Goal: Information Seeking & Learning: Learn about a topic

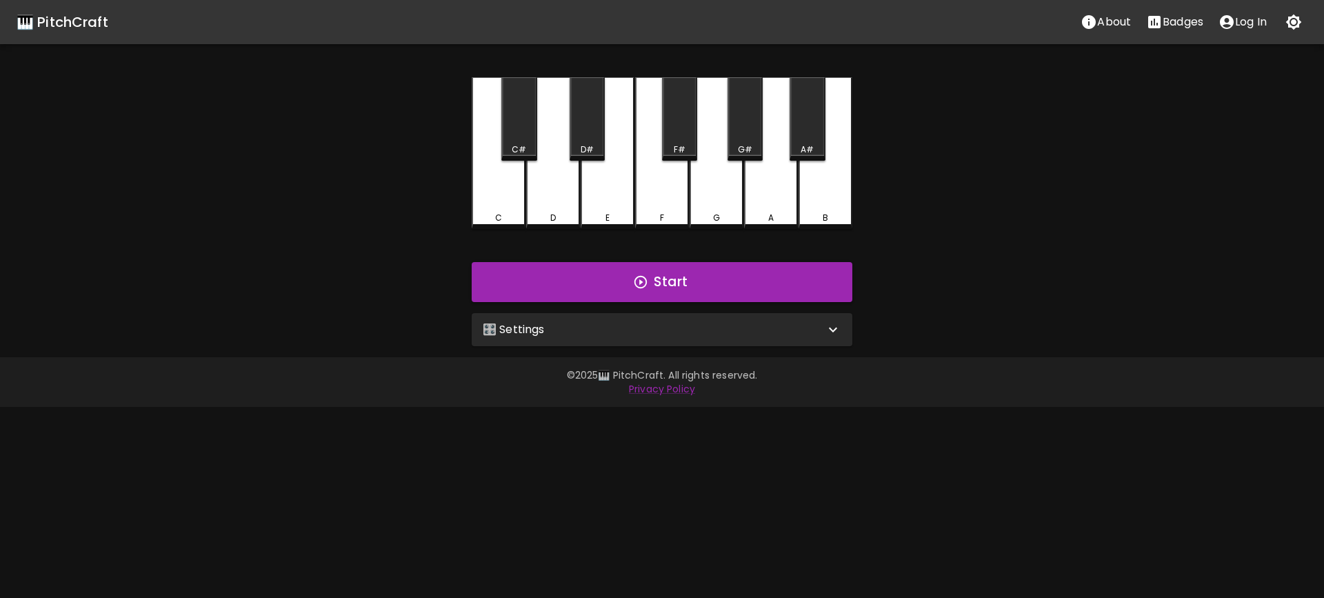
click at [791, 337] on div "🎛️ Settings" at bounding box center [654, 329] width 342 height 17
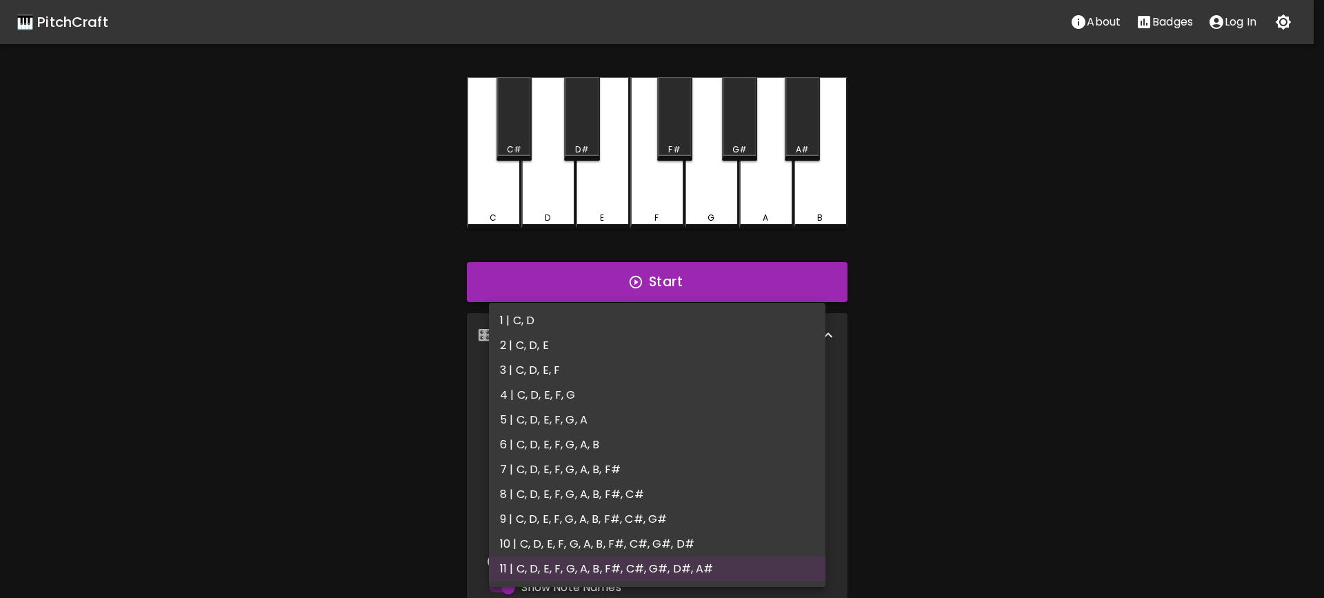
click at [735, 389] on body "🎹 PitchCraft About Badges Log In C C# D D# E F F# G G# A A# B Start 🎛️ Settings…" at bounding box center [662, 417] width 1324 height 835
click at [1080, 27] on div at bounding box center [662, 299] width 1324 height 598
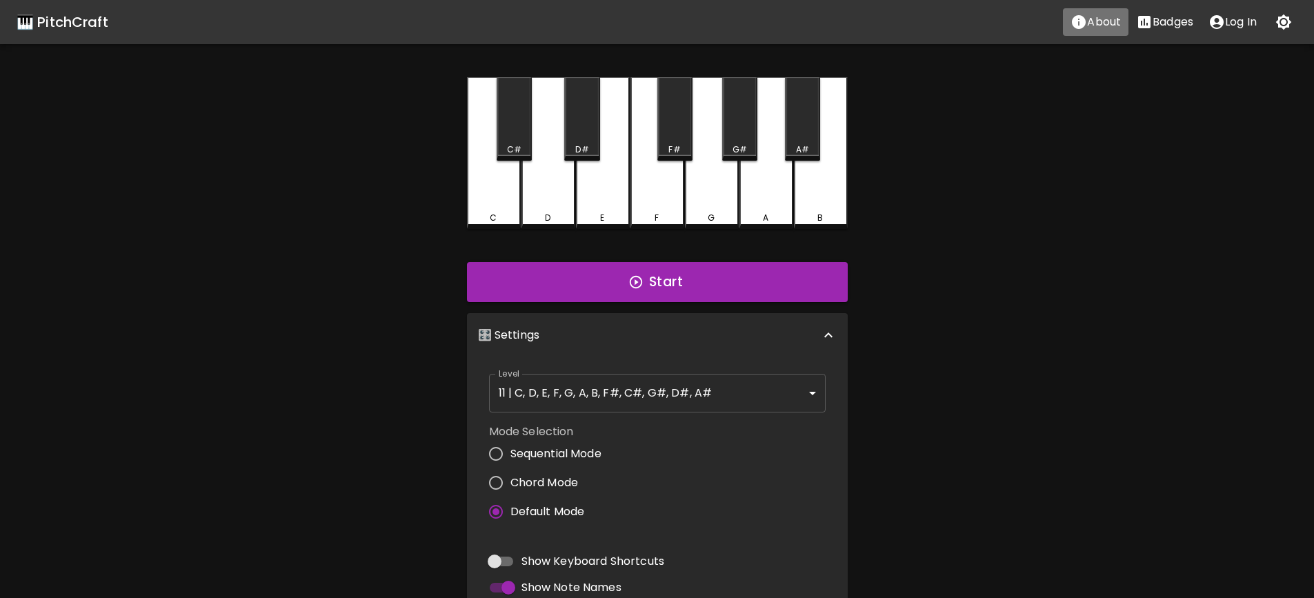
click at [1082, 24] on icon "About" at bounding box center [1079, 22] width 14 height 14
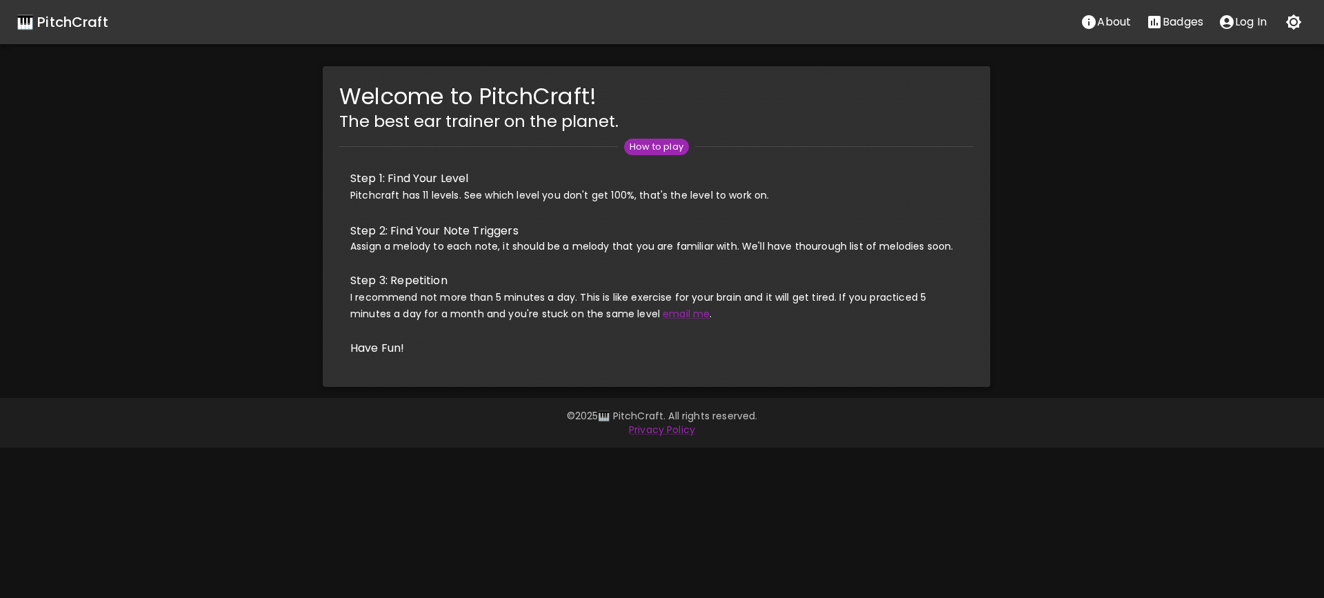
click at [44, 19] on div "🎹 PitchCraft" at bounding box center [63, 22] width 92 height 22
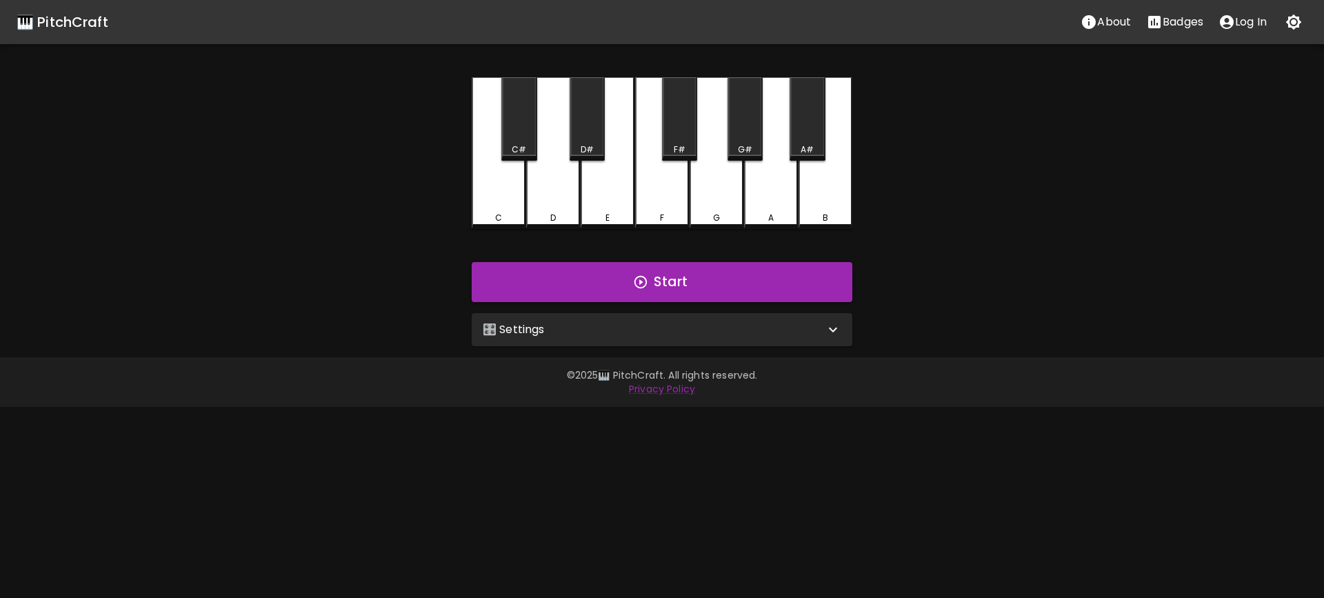
click at [640, 323] on div "🎛️ Settings" at bounding box center [654, 329] width 342 height 17
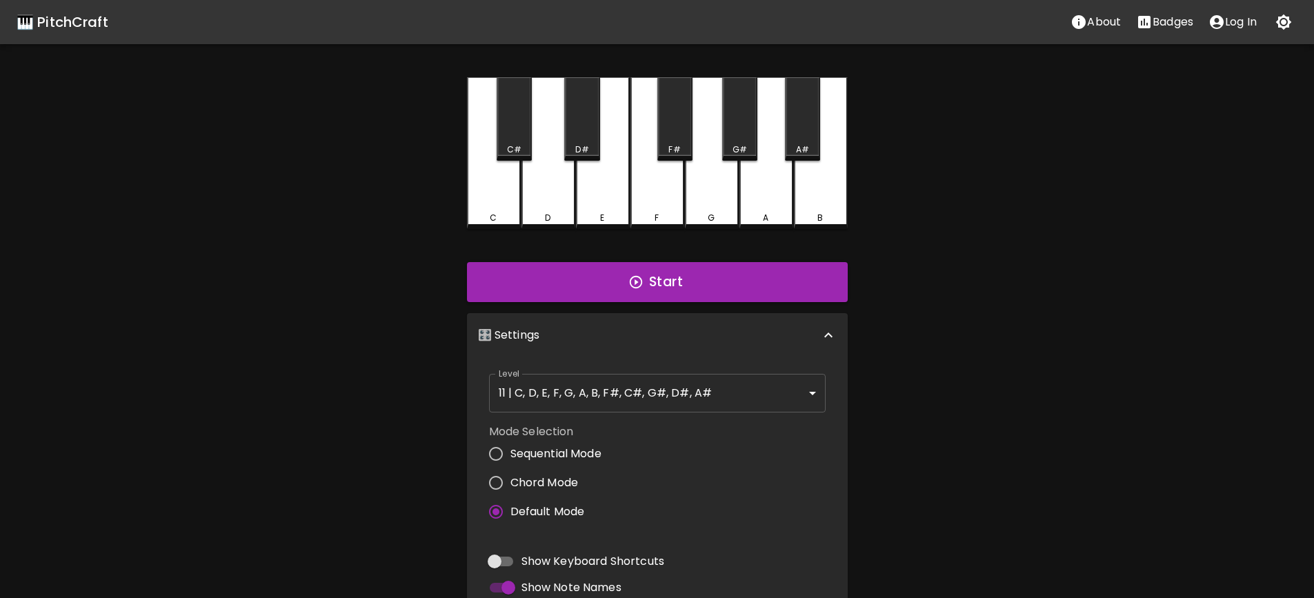
click at [652, 402] on body "🎹 PitchCraft About Badges Log In C C# D D# E F F# G G# A A# B Start 🎛️ Settings…" at bounding box center [657, 417] width 1314 height 835
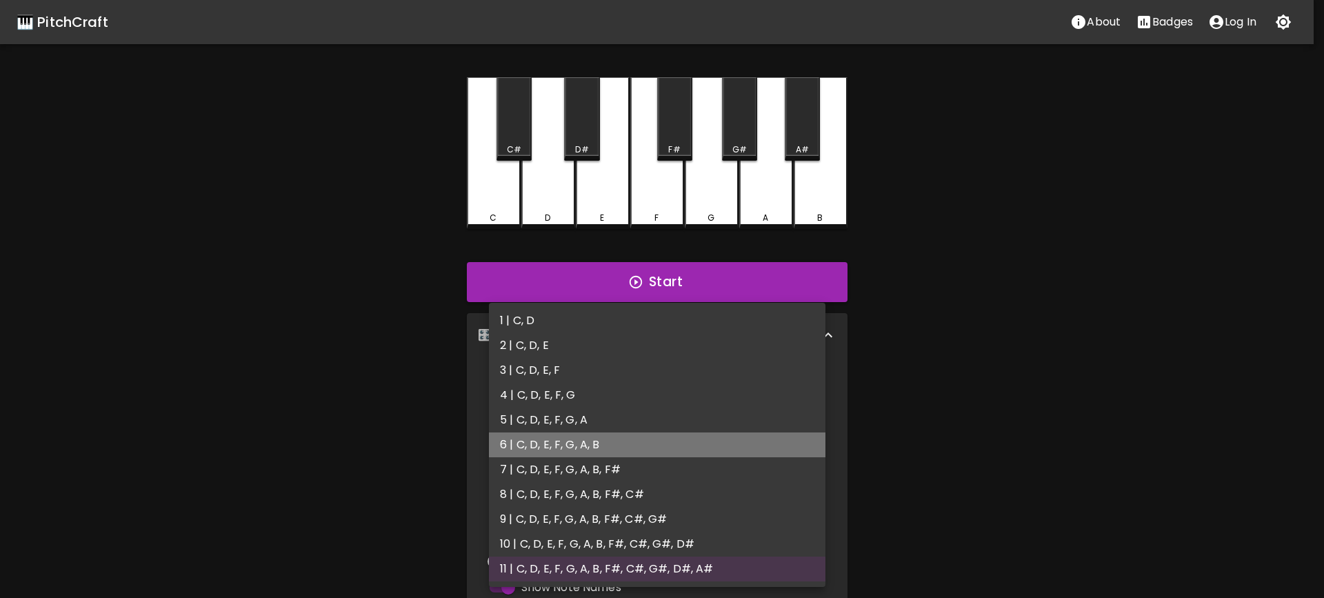
click at [599, 443] on li "6 | C, D, E, F, G, A, B" at bounding box center [657, 444] width 337 height 25
type input "11"
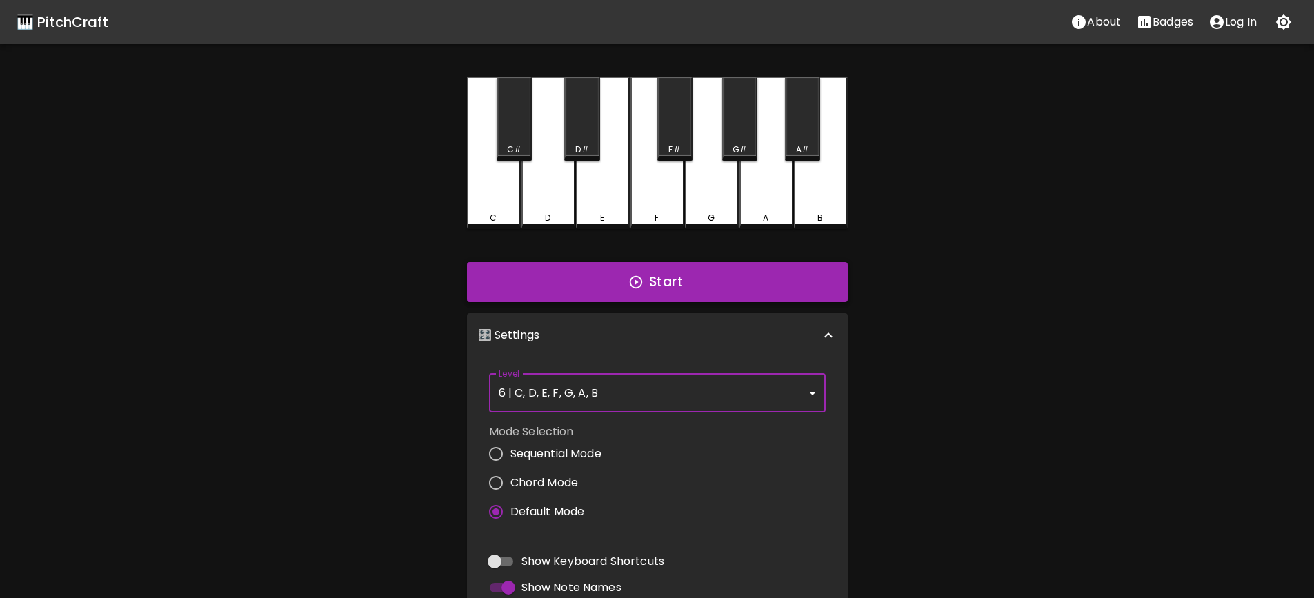
click at [656, 295] on button "Start" at bounding box center [657, 282] width 381 height 40
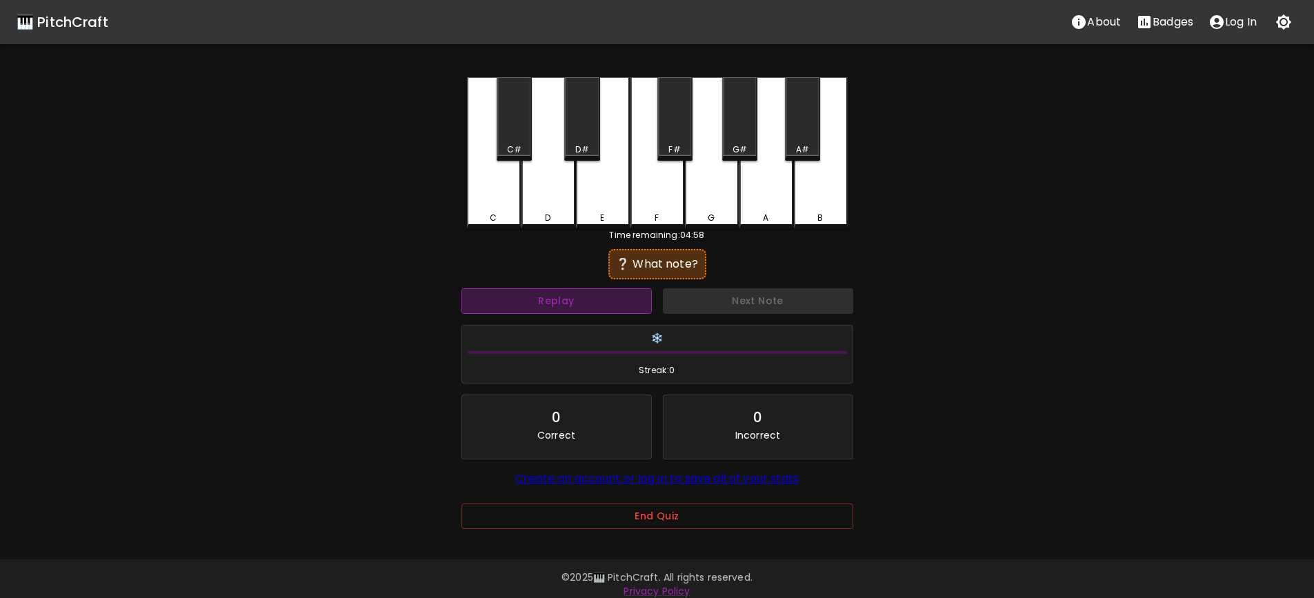
click at [610, 302] on button "Replay" at bounding box center [556, 301] width 190 height 26
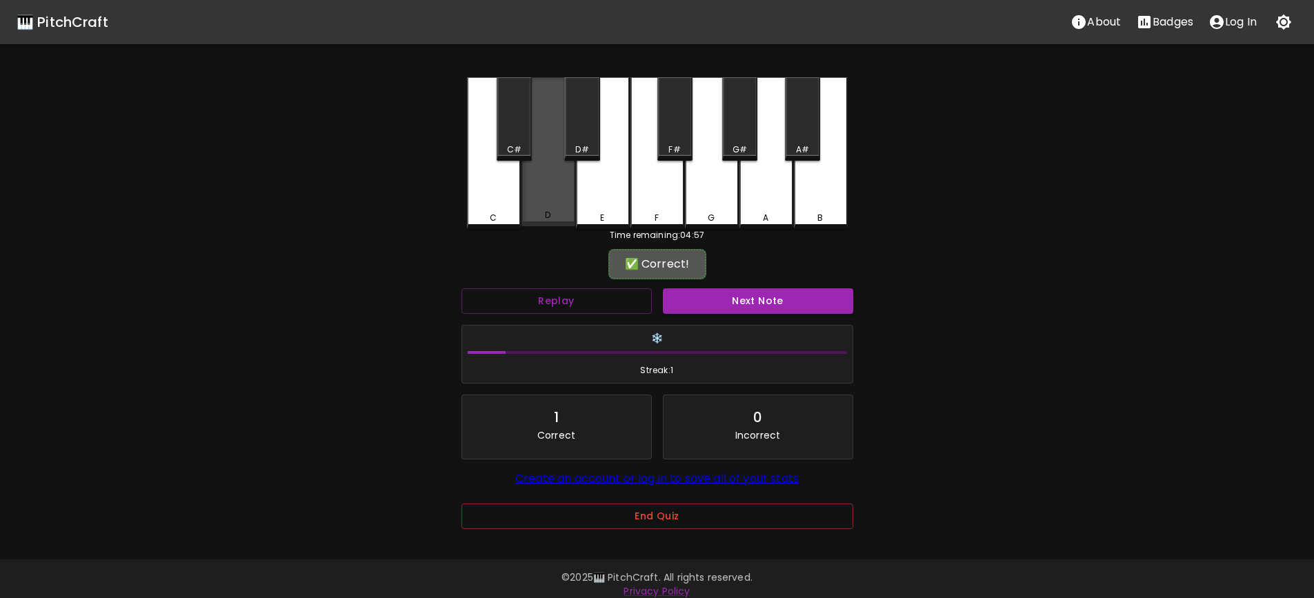
click at [543, 184] on div "D" at bounding box center [548, 151] width 54 height 149
click at [716, 296] on button "Next Note" at bounding box center [758, 301] width 190 height 26
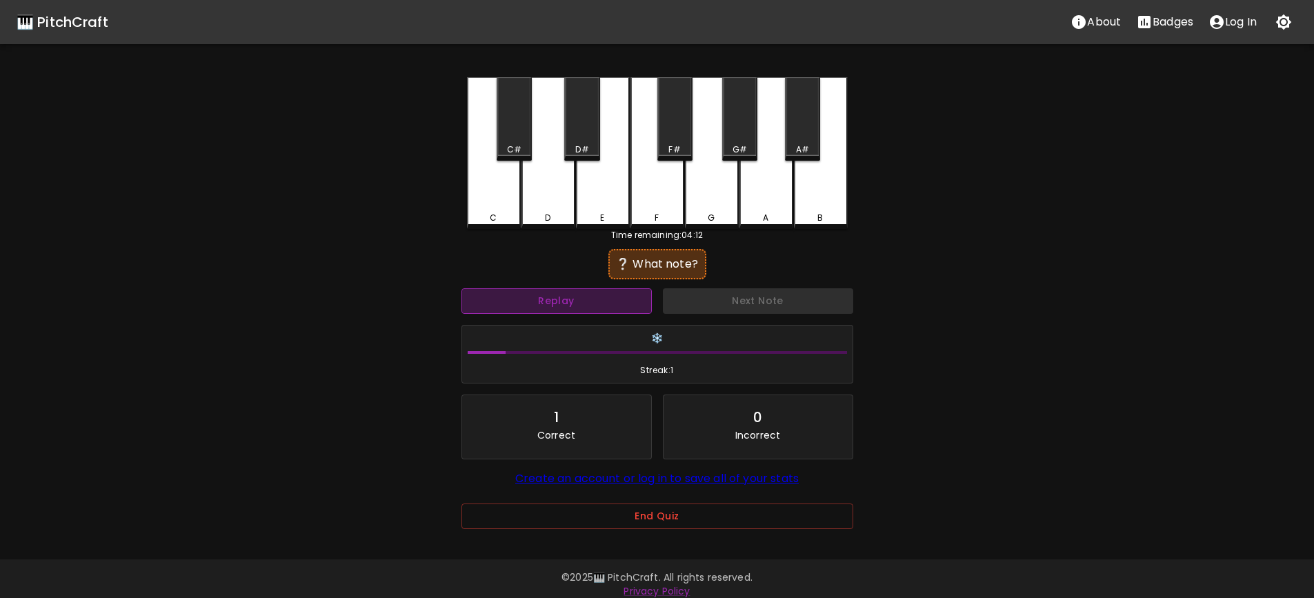
click at [609, 299] on button "Replay" at bounding box center [556, 301] width 190 height 26
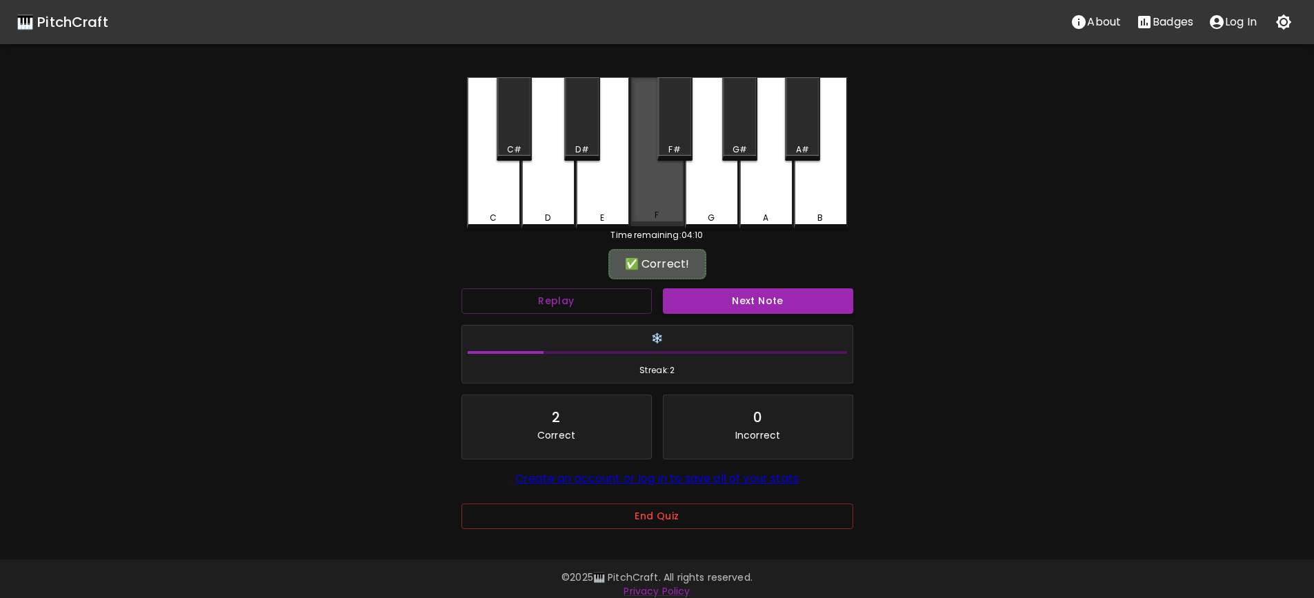
click at [656, 201] on div "F" at bounding box center [657, 151] width 54 height 149
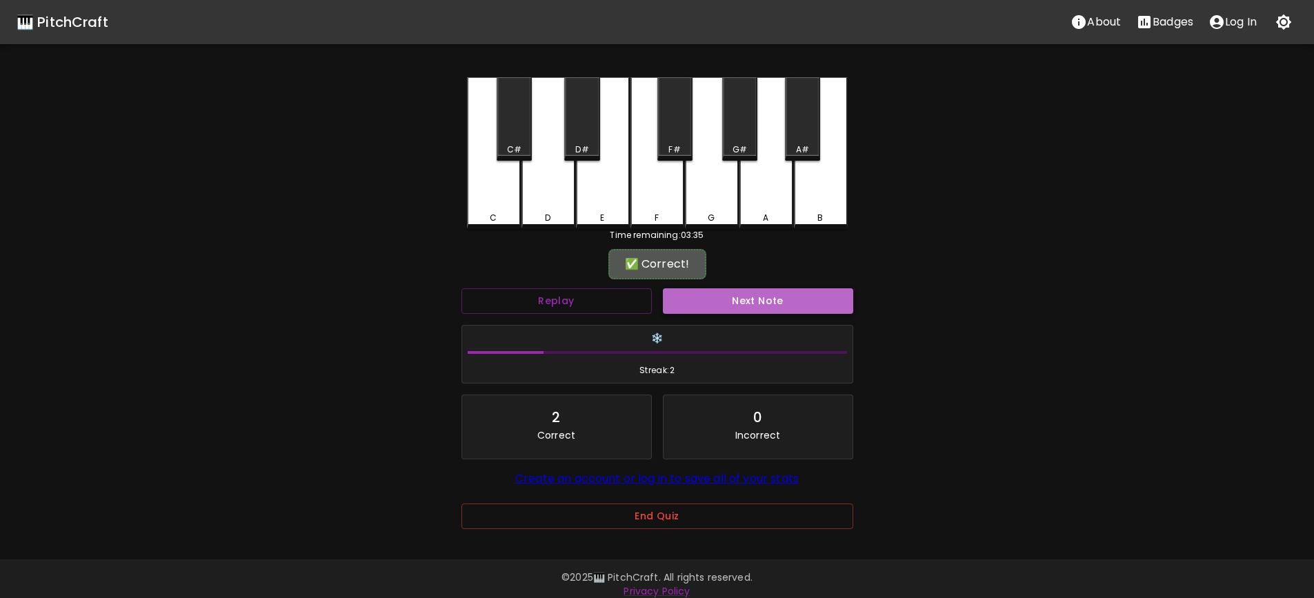
click at [748, 291] on button "Next Note" at bounding box center [758, 301] width 190 height 26
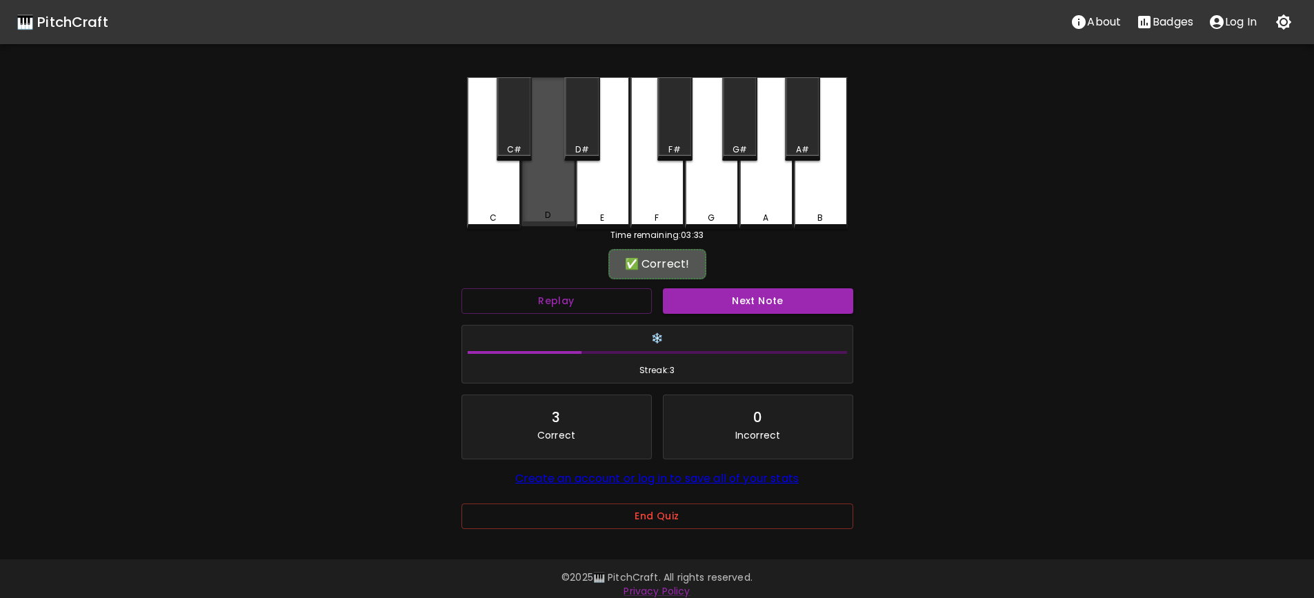
click at [553, 220] on div "D" at bounding box center [548, 215] width 51 height 12
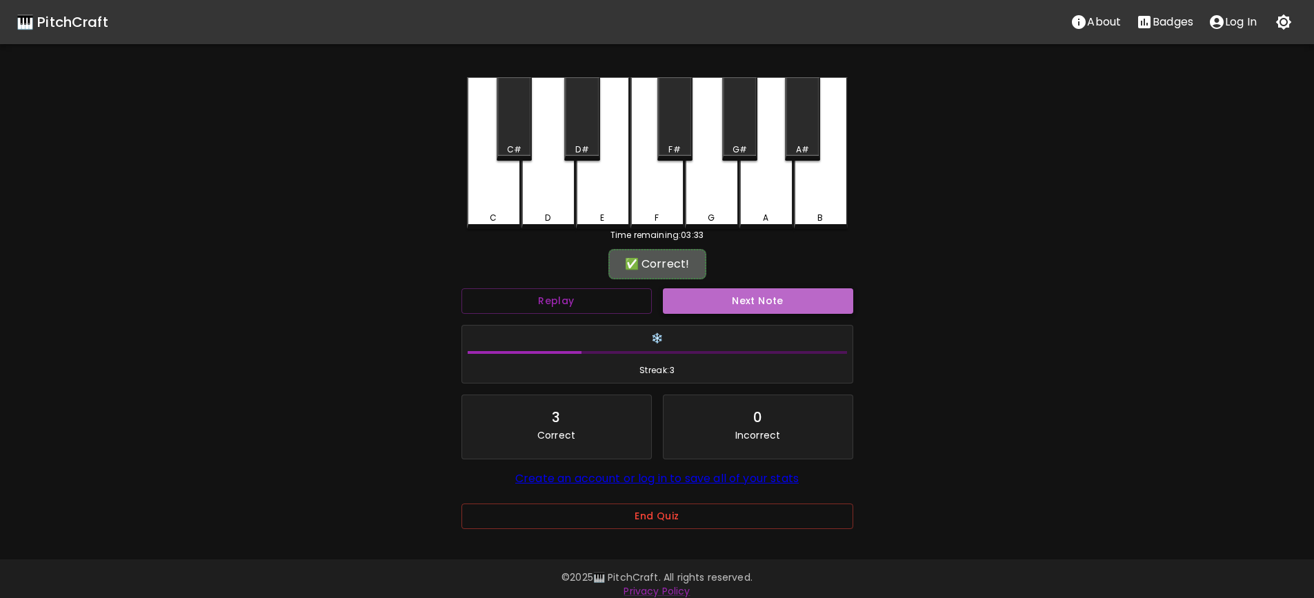
click at [730, 295] on button "Next Note" at bounding box center [758, 301] width 190 height 26
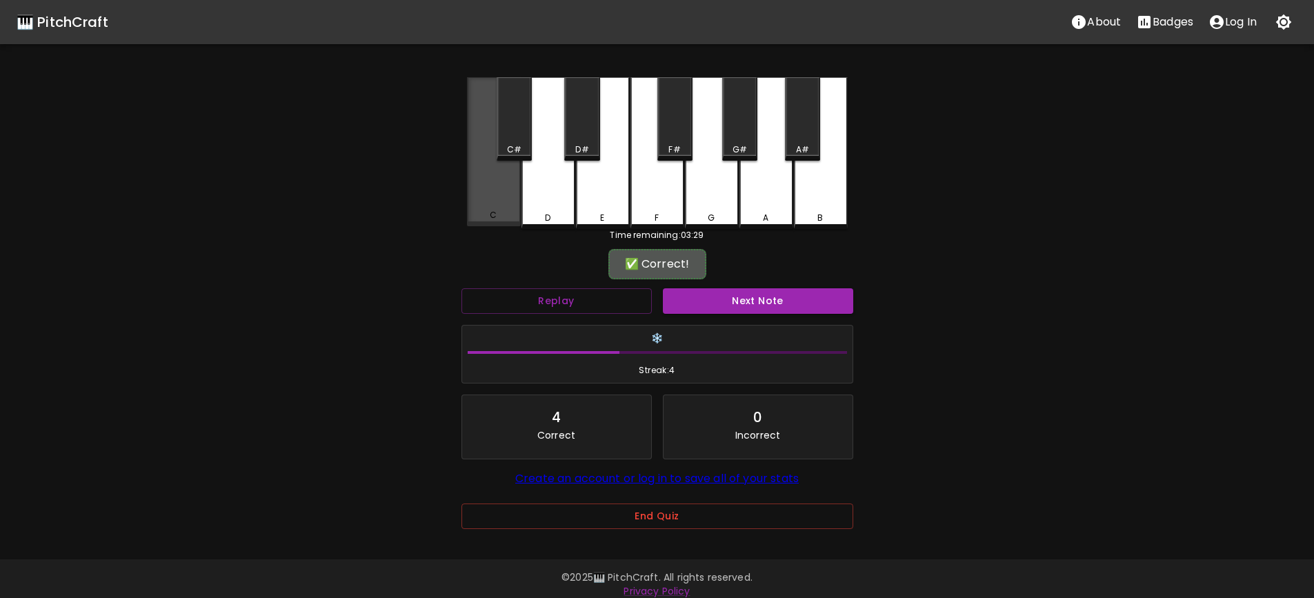
click at [506, 195] on div "C" at bounding box center [494, 151] width 54 height 149
click at [798, 315] on div "Next Note" at bounding box center [757, 301] width 201 height 37
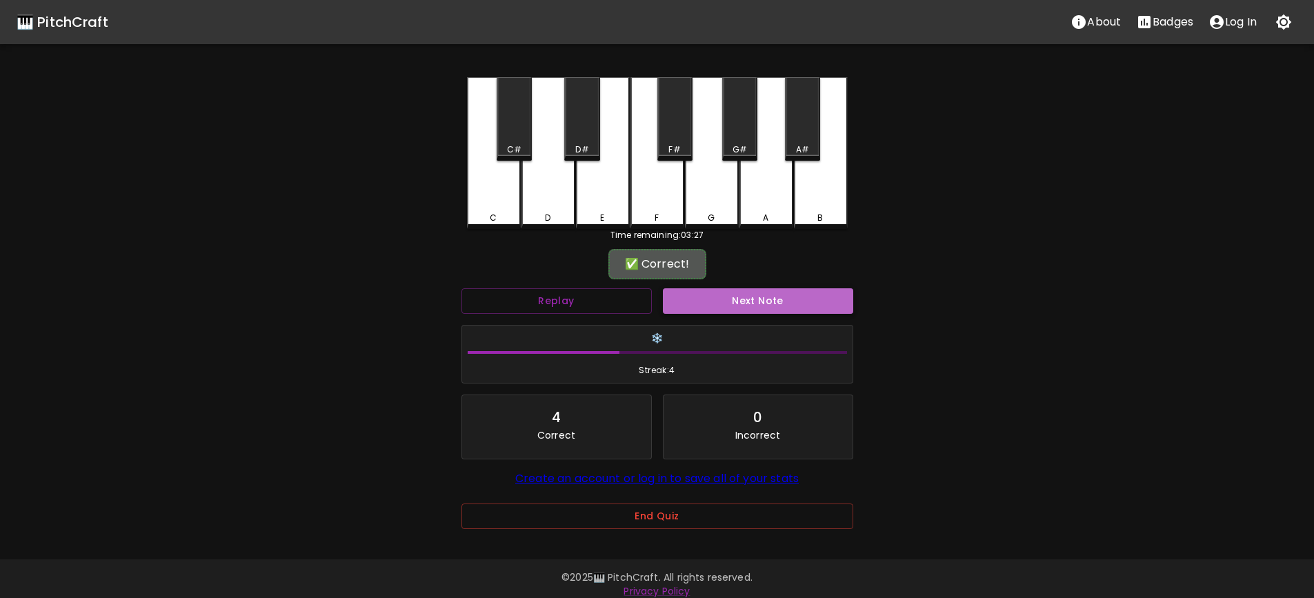
click at [792, 302] on button "Next Note" at bounding box center [758, 301] width 190 height 26
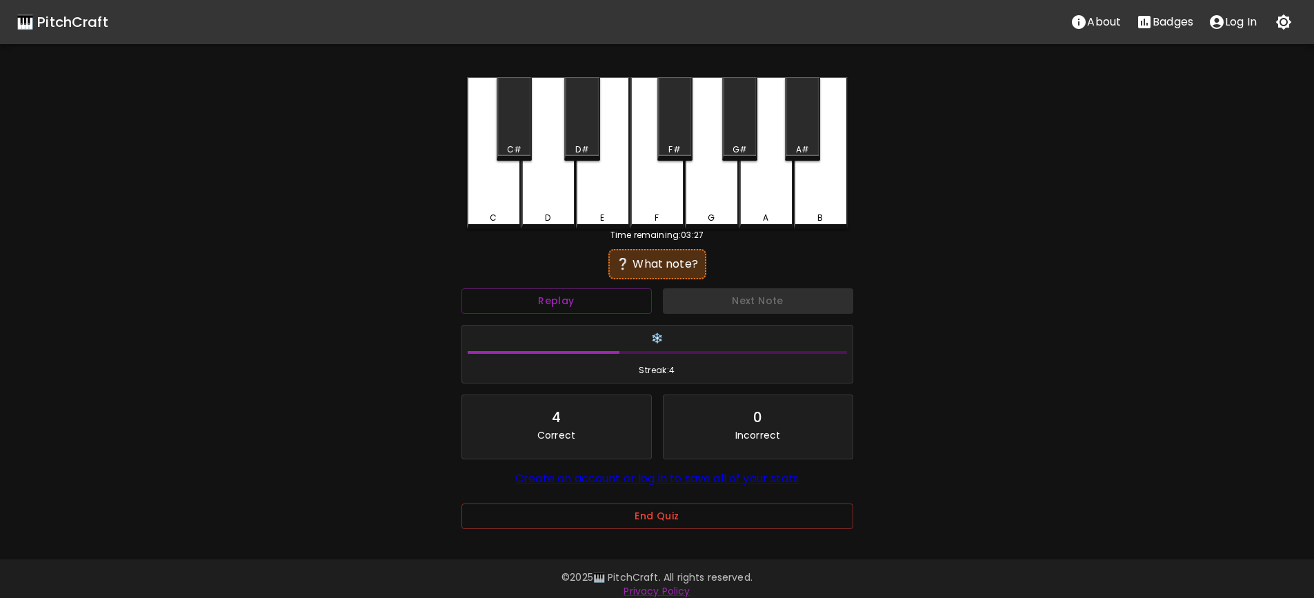
click at [471, 201] on div "C" at bounding box center [494, 153] width 54 height 152
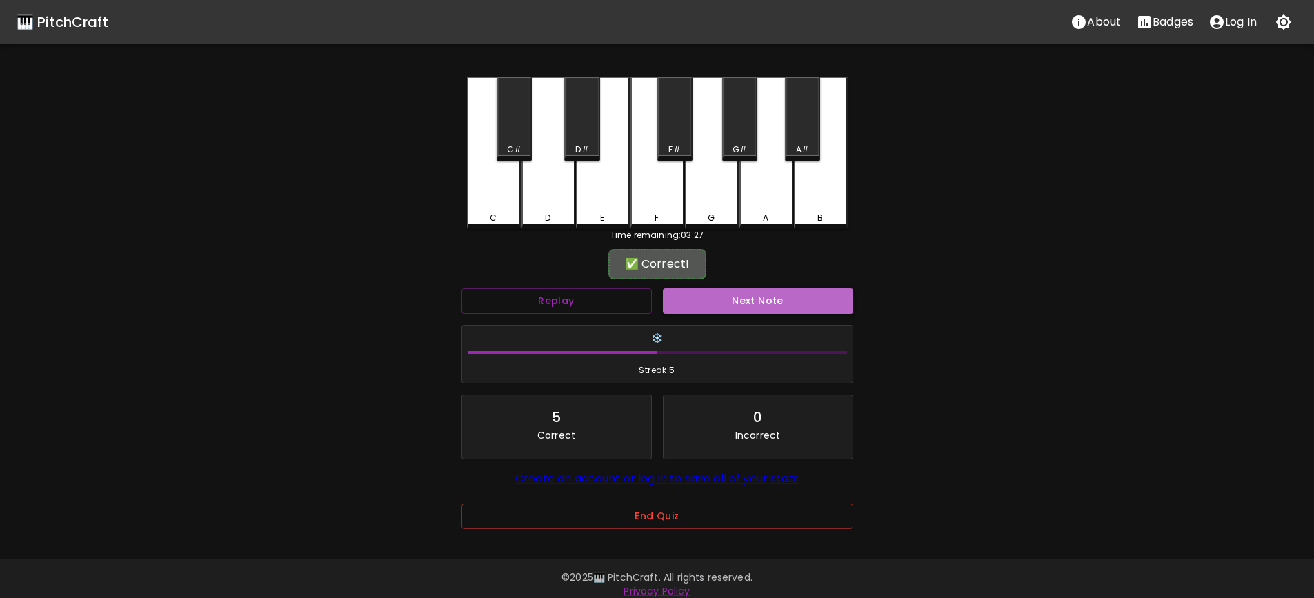
click at [770, 303] on button "Next Note" at bounding box center [758, 301] width 190 height 26
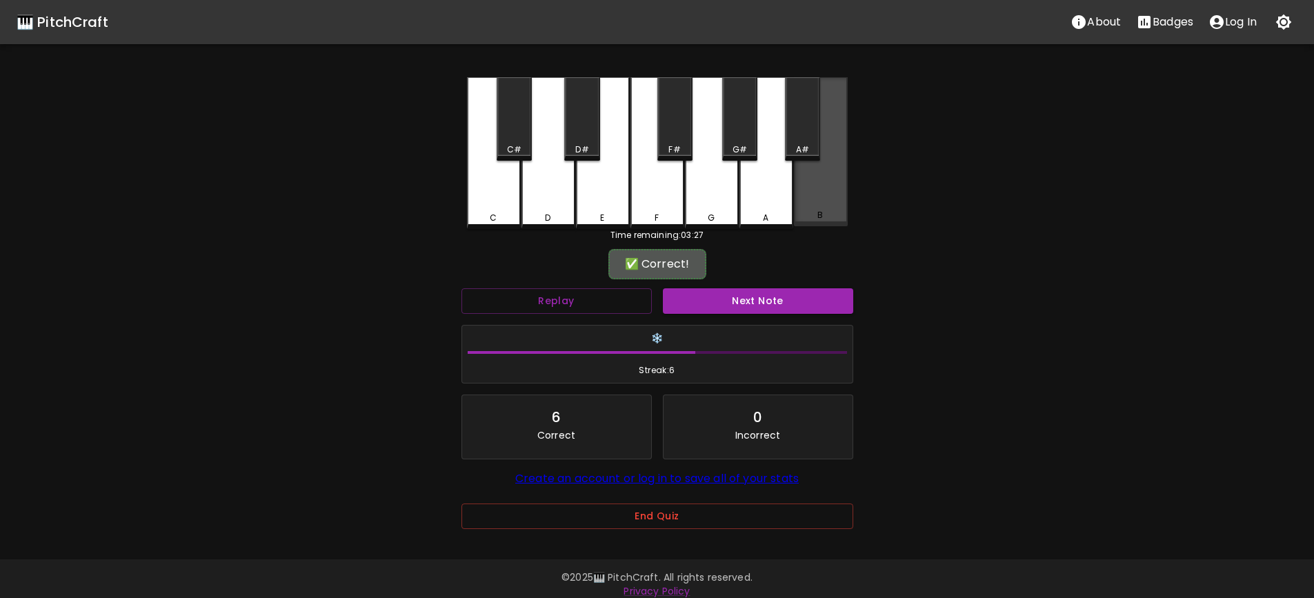
click at [837, 198] on div "B" at bounding box center [821, 151] width 54 height 149
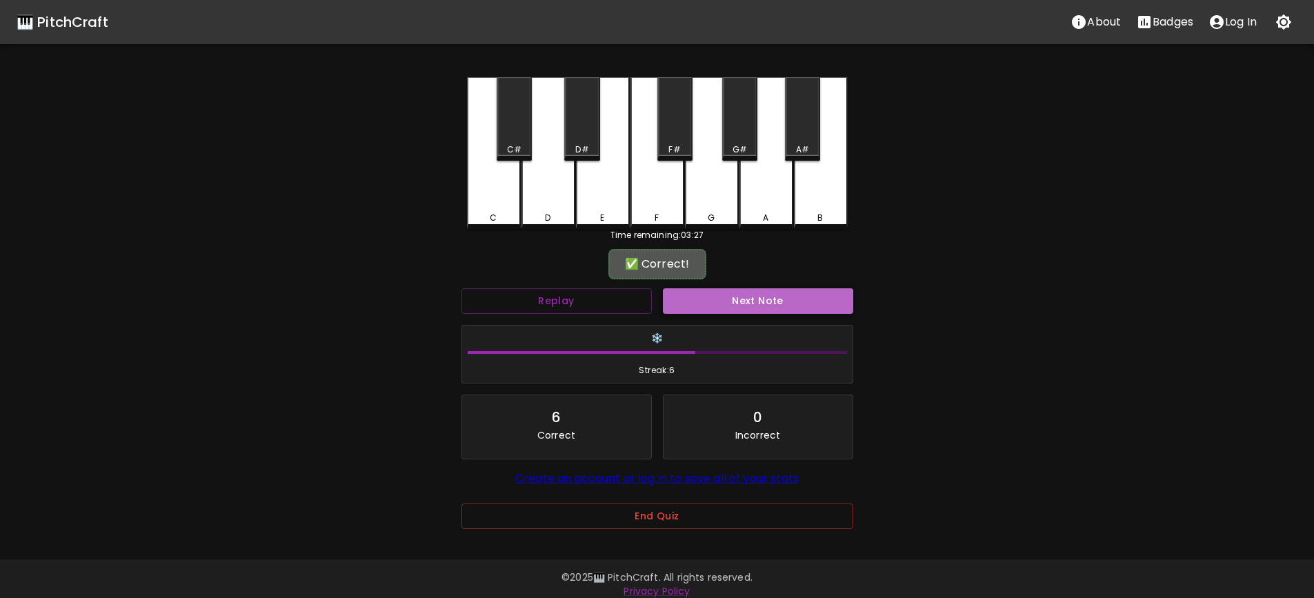
click at [788, 308] on button "Next Note" at bounding box center [758, 301] width 190 height 26
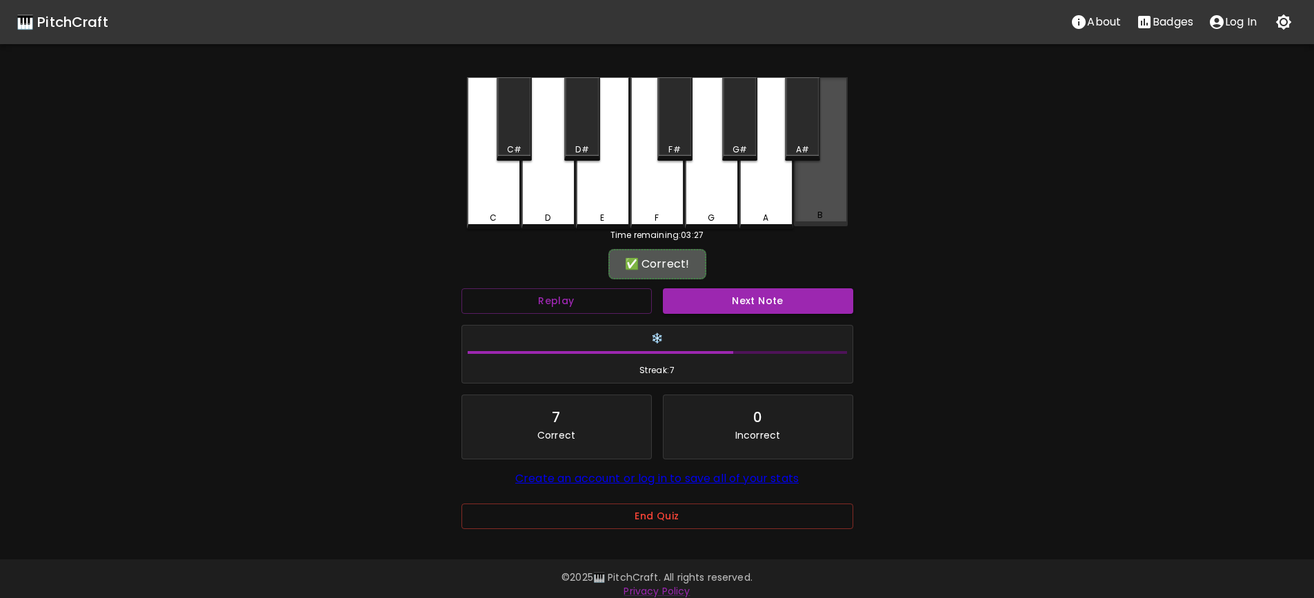
click at [816, 219] on div "B" at bounding box center [820, 215] width 51 height 12
click at [797, 295] on button "Next Note" at bounding box center [758, 301] width 190 height 26
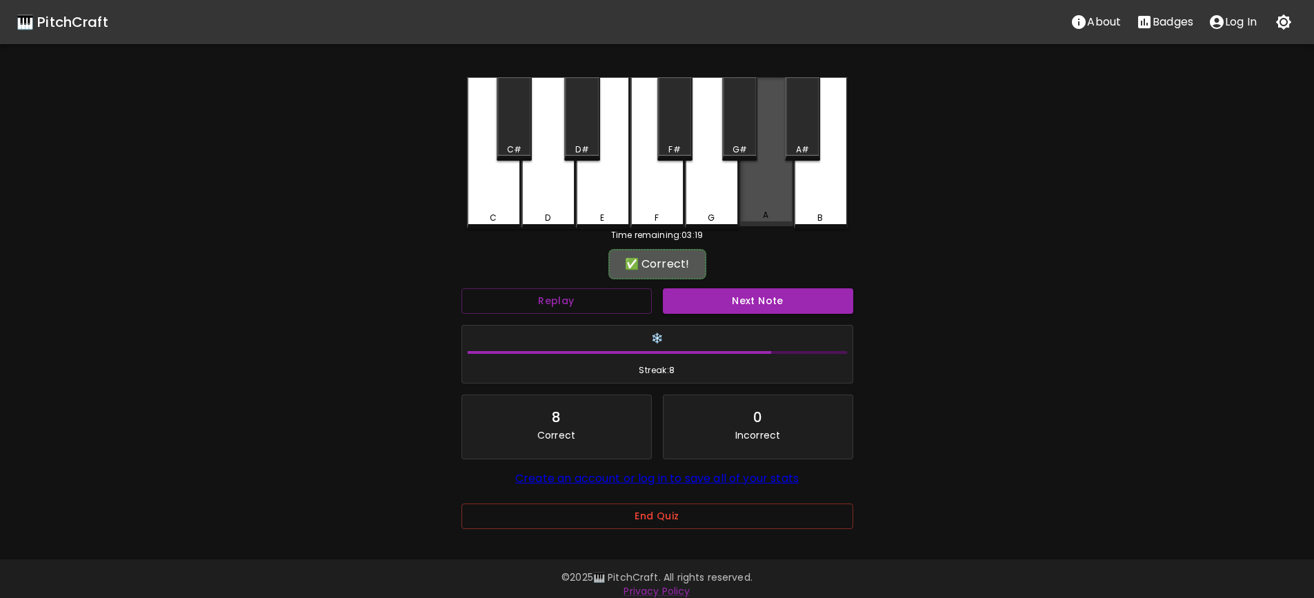
click at [763, 210] on div "A" at bounding box center [766, 151] width 54 height 149
click at [776, 295] on button "Next Note" at bounding box center [758, 301] width 190 height 26
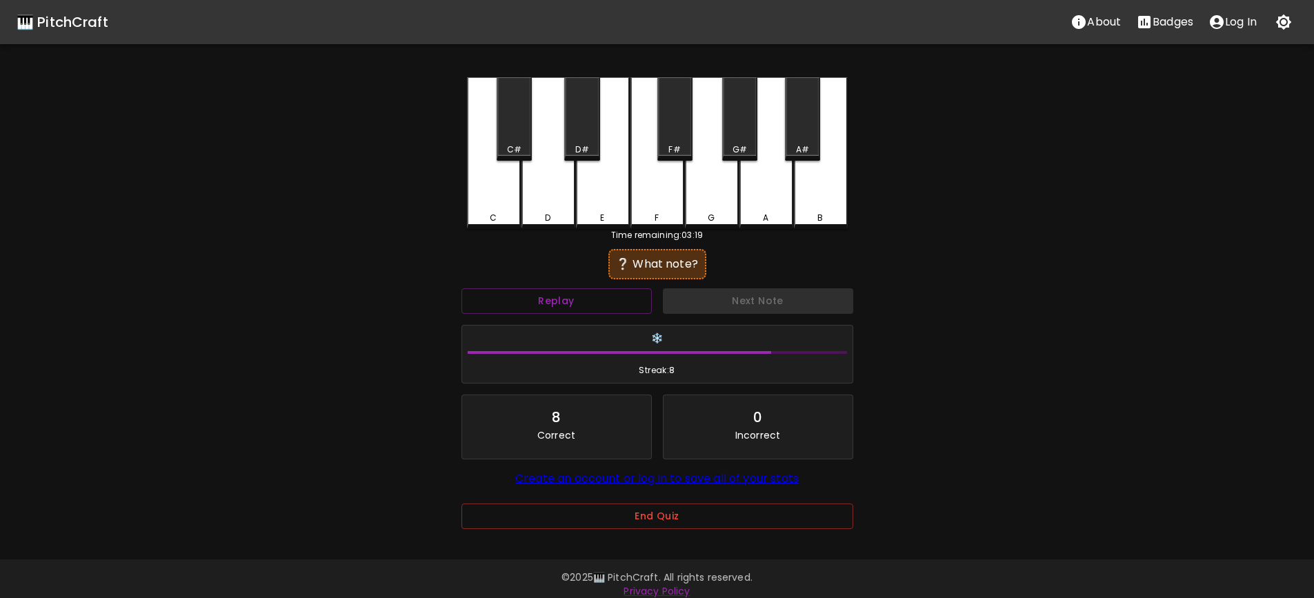
click at [495, 222] on div "C" at bounding box center [494, 153] width 54 height 152
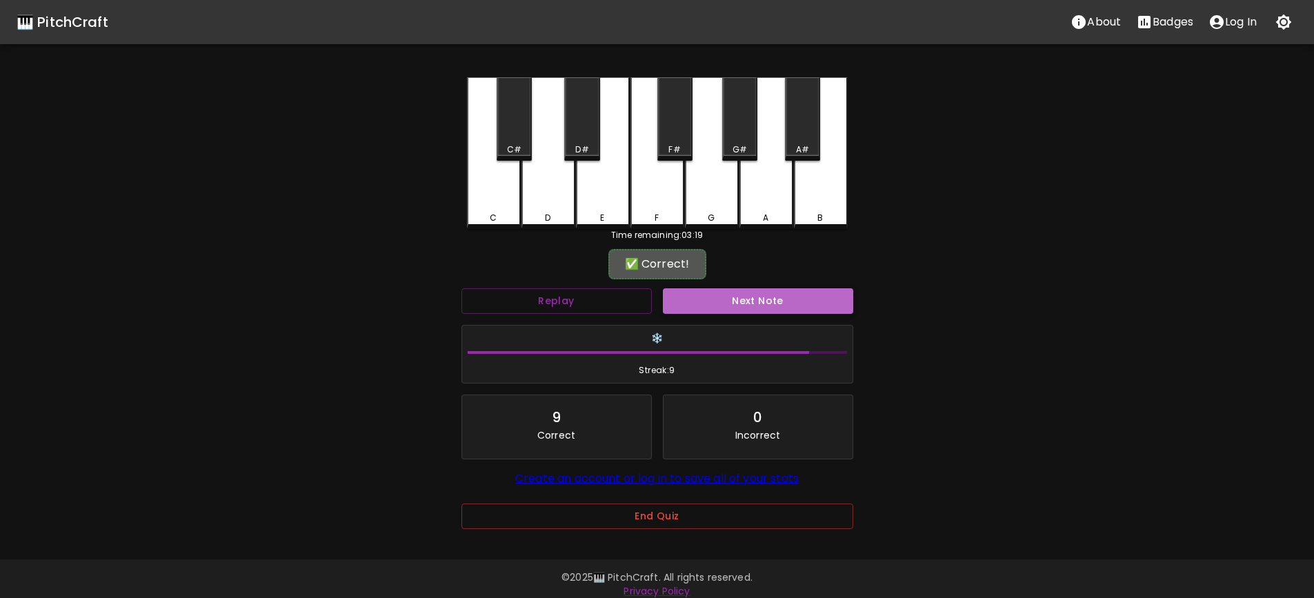
click at [744, 303] on button "Next Note" at bounding box center [758, 301] width 190 height 26
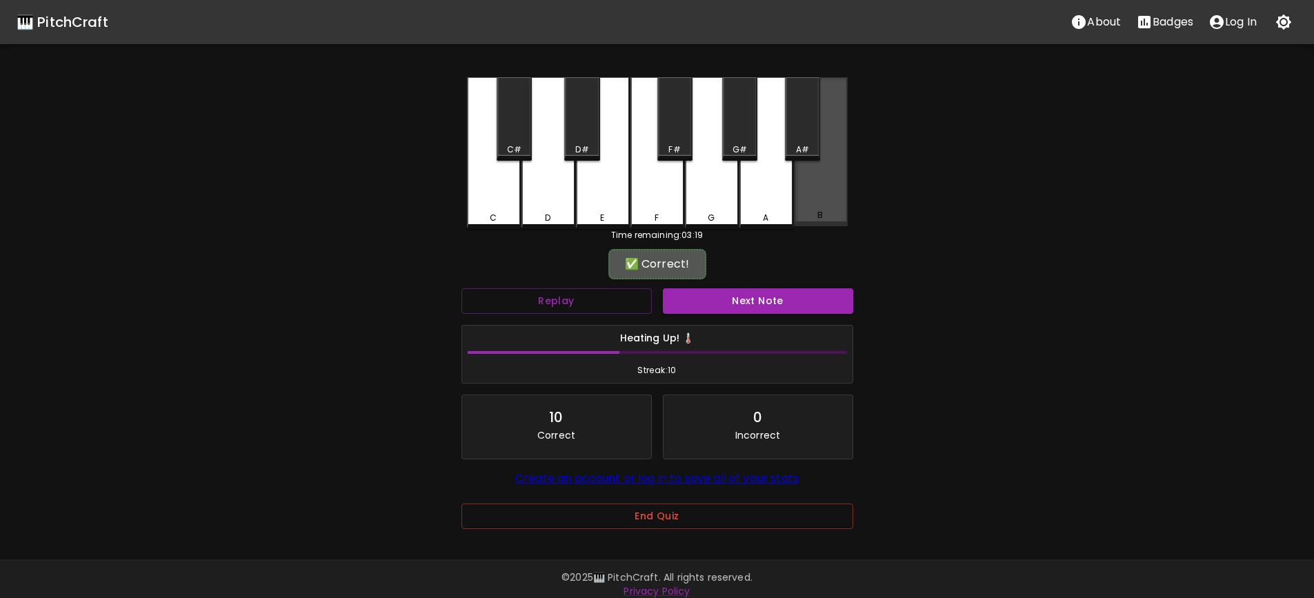
click at [838, 208] on div "B" at bounding box center [821, 151] width 54 height 149
click at [776, 292] on button "Next Note" at bounding box center [758, 301] width 190 height 26
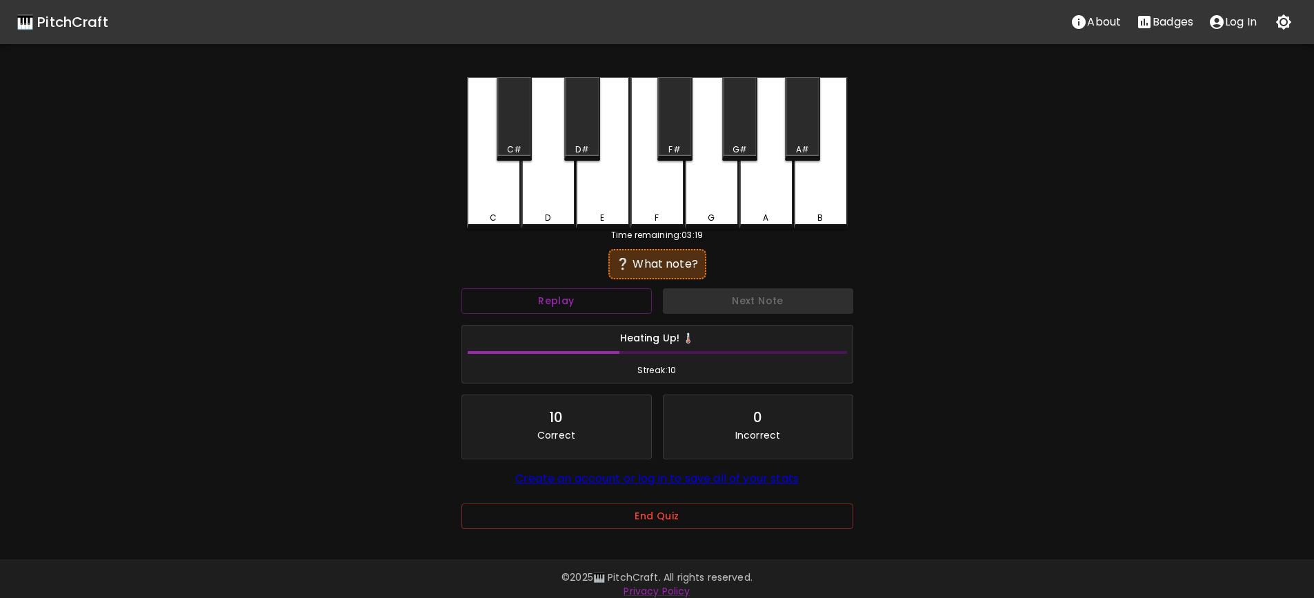
click at [543, 210] on div "D" at bounding box center [548, 153] width 54 height 152
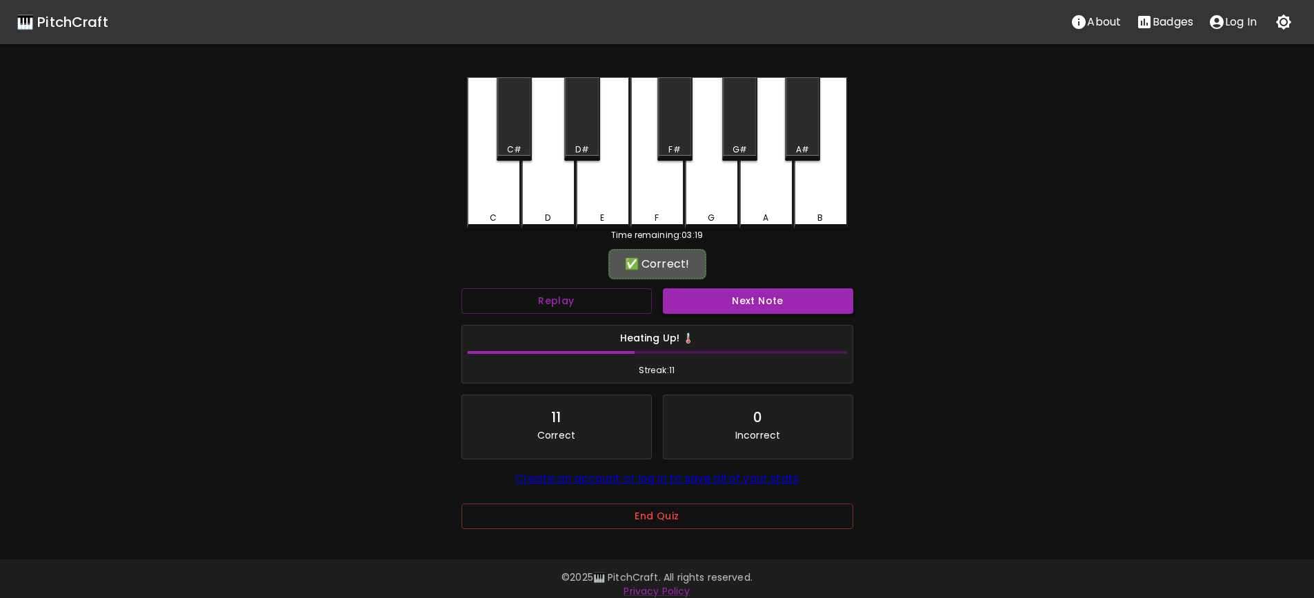
click at [771, 300] on button "Next Note" at bounding box center [758, 301] width 190 height 26
click at [712, 200] on div "G" at bounding box center [712, 151] width 54 height 149
